Goal: Transaction & Acquisition: Obtain resource

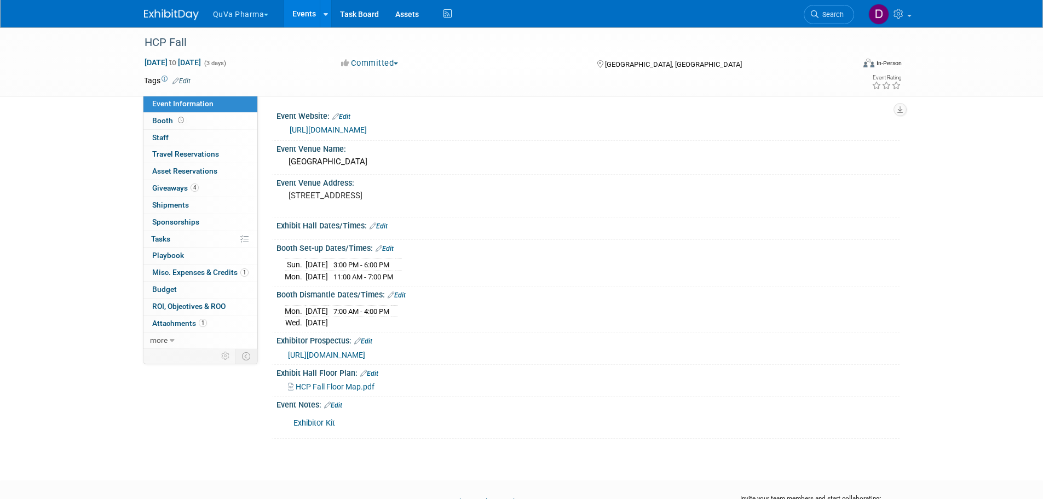
click at [263, 11] on button "QuVa Pharma" at bounding box center [247, 12] width 71 height 24
click at [251, 62] on link "QuVa Pharma" at bounding box center [251, 65] width 78 height 15
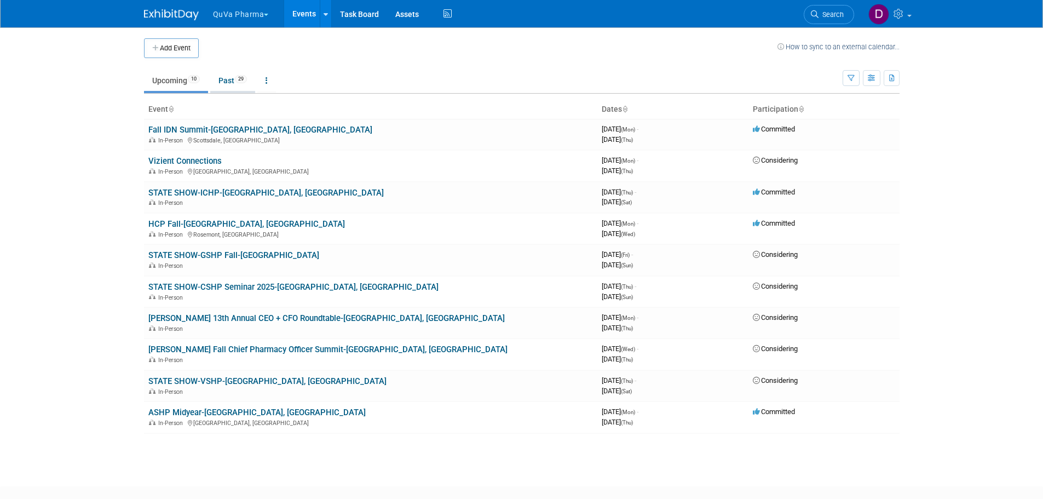
click at [231, 78] on link "Past 29" at bounding box center [232, 80] width 45 height 21
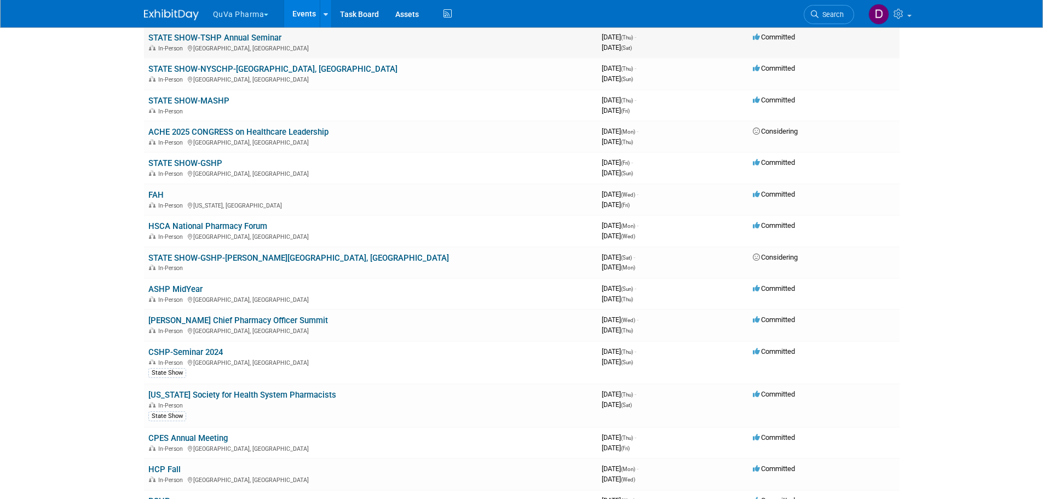
scroll to position [438, 0]
click at [220, 224] on link "HSCA National Pharmacy Forum" at bounding box center [207, 226] width 119 height 10
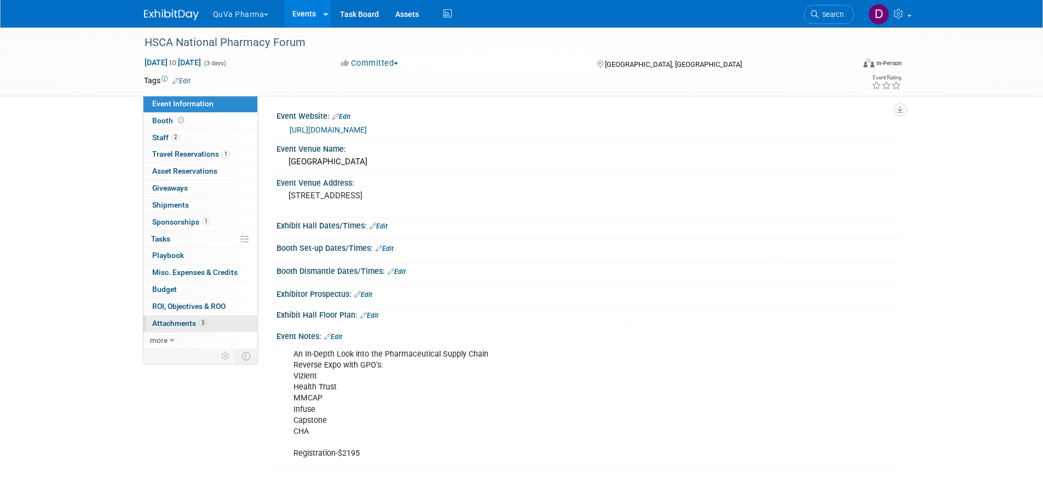
click at [182, 324] on span "Attachments 3" at bounding box center [179, 323] width 55 height 9
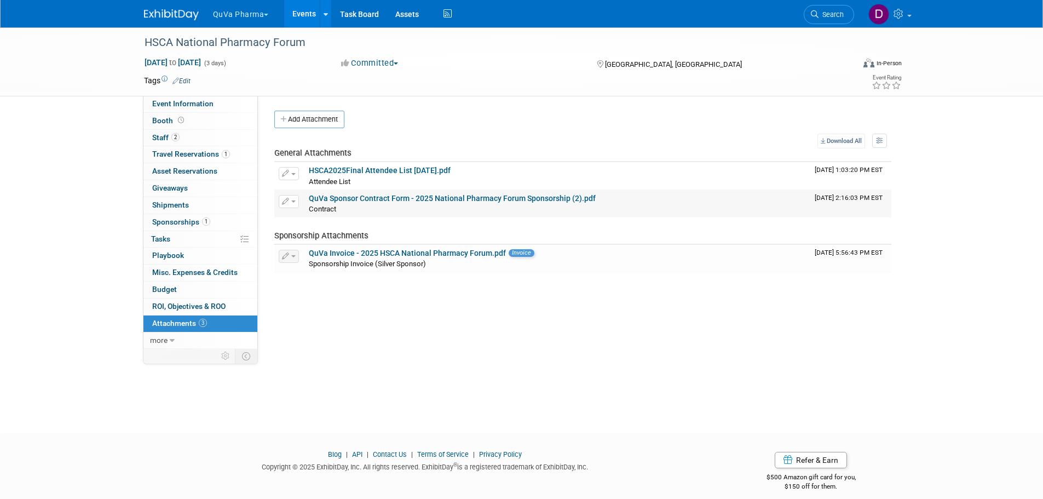
click at [365, 197] on link "QuVa Sponsor Contract Form - 2025 National Pharmacy Forum Sponsorship (2).pdf" at bounding box center [452, 198] width 287 height 9
click at [489, 354] on div "HSCA National Pharmacy Forum Feb 24, 2025 to Feb 26, 2025 (3 days) Feb 24, 2025…" at bounding box center [521, 220] width 1043 height 386
click at [495, 388] on div "HSCA National Pharmacy Forum Feb 24, 2025 to Feb 26, 2025 (3 days) Feb 24, 2025…" at bounding box center [521, 220] width 1043 height 386
